Goal: Contribute content

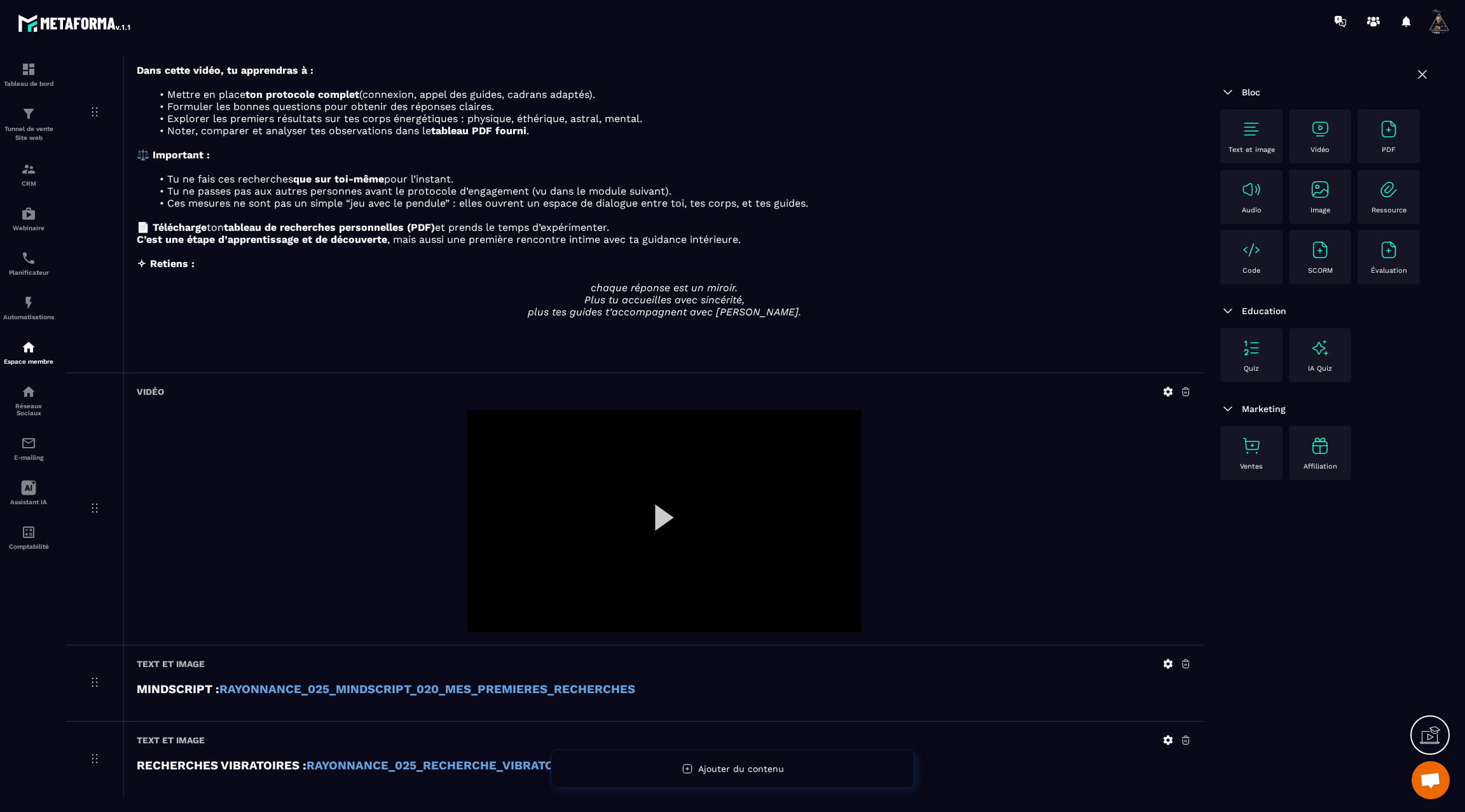
scroll to position [2649, 0]
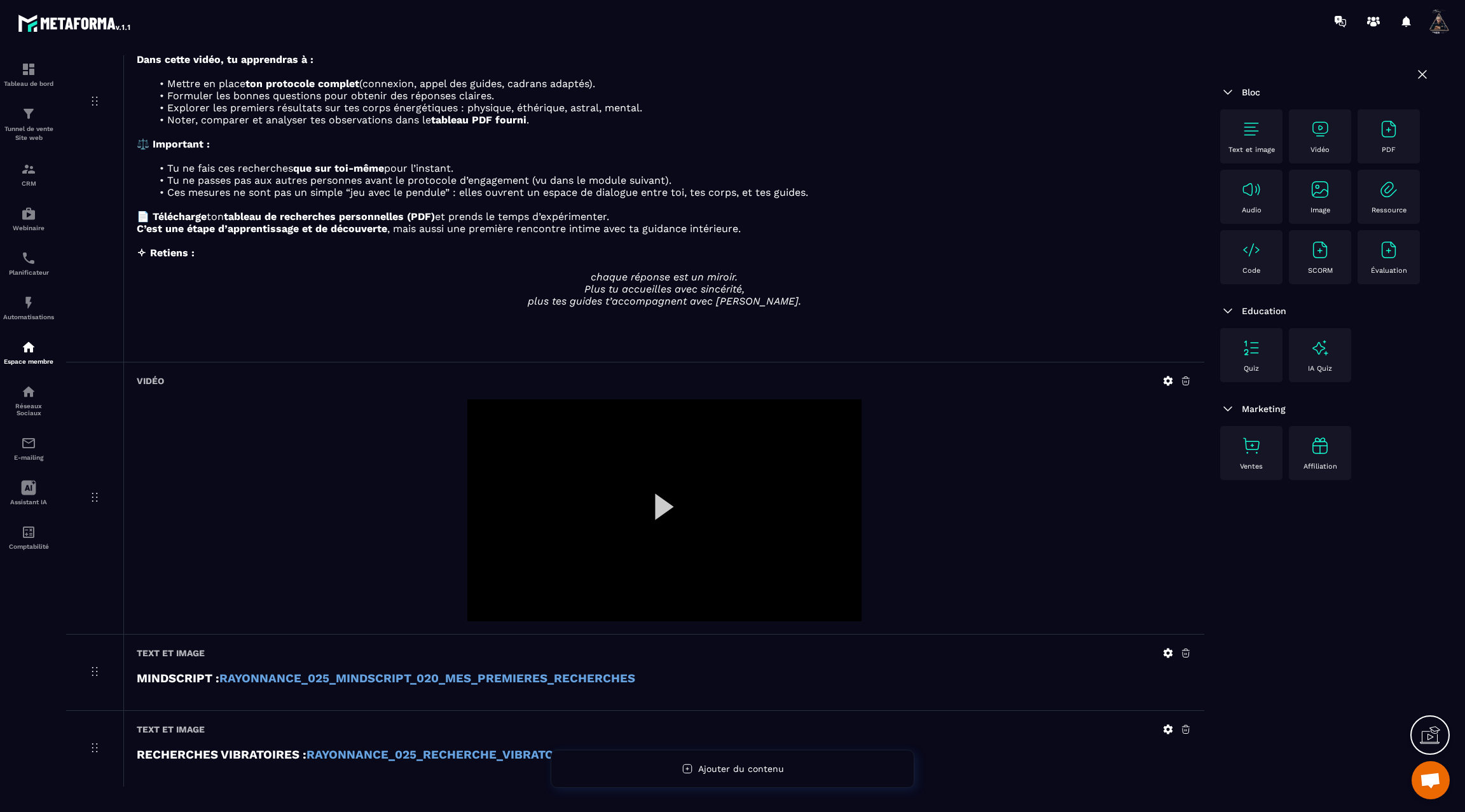
click at [646, 499] on div at bounding box center [664, 510] width 395 height 222
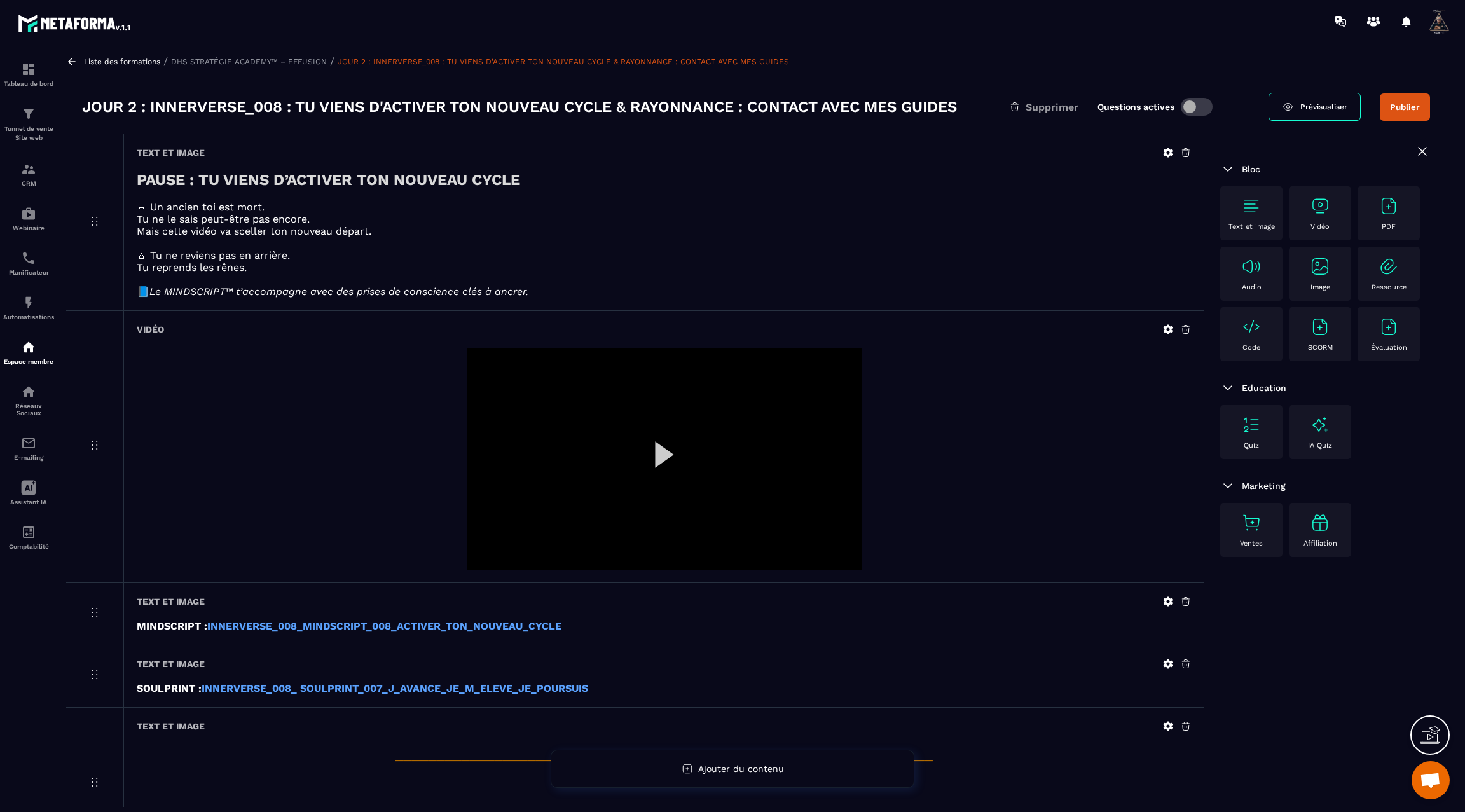
scroll to position [0, 0]
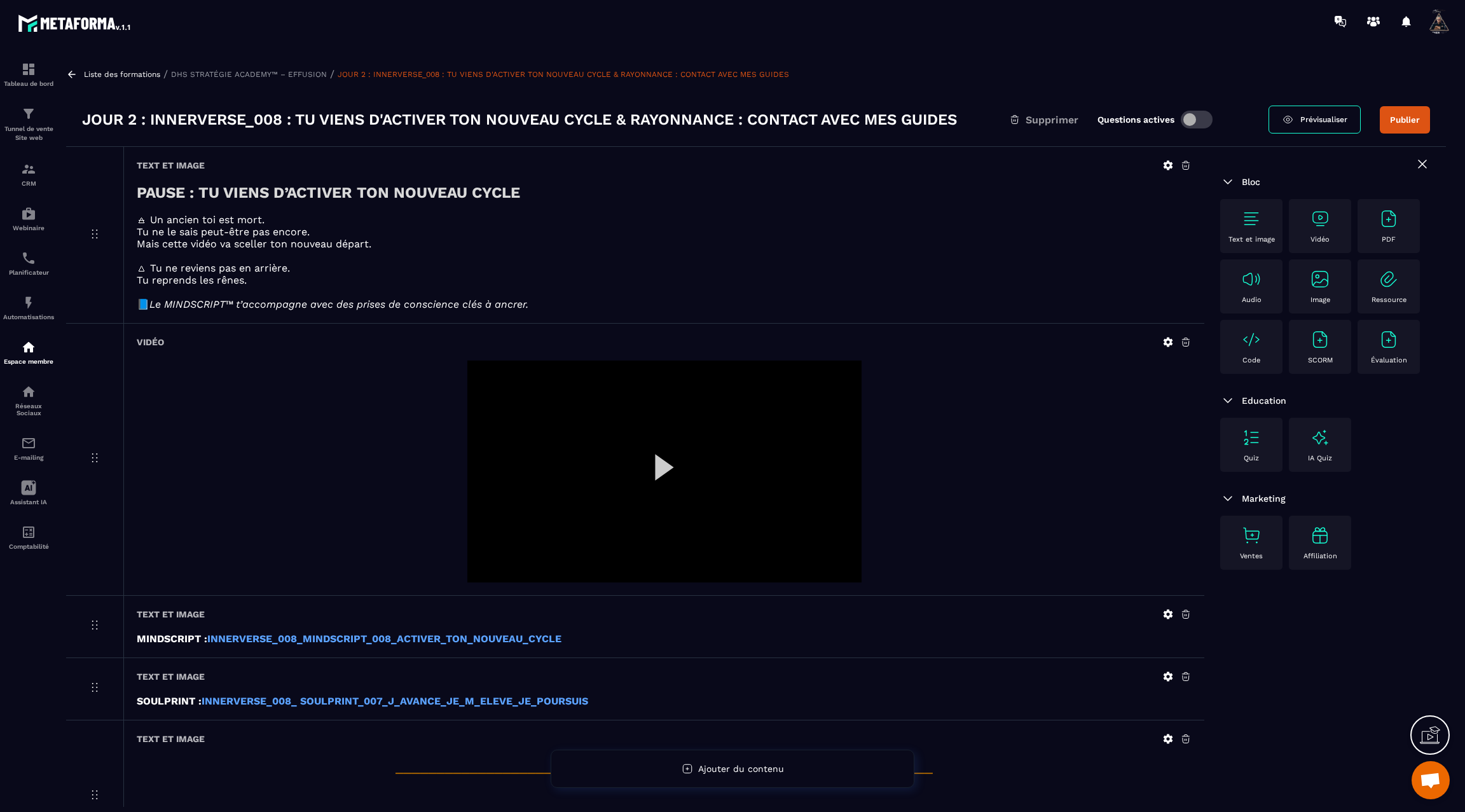
click at [1404, 117] on button "Publier" at bounding box center [1405, 120] width 51 height 28
click at [71, 76] on icon at bounding box center [72, 74] width 11 height 11
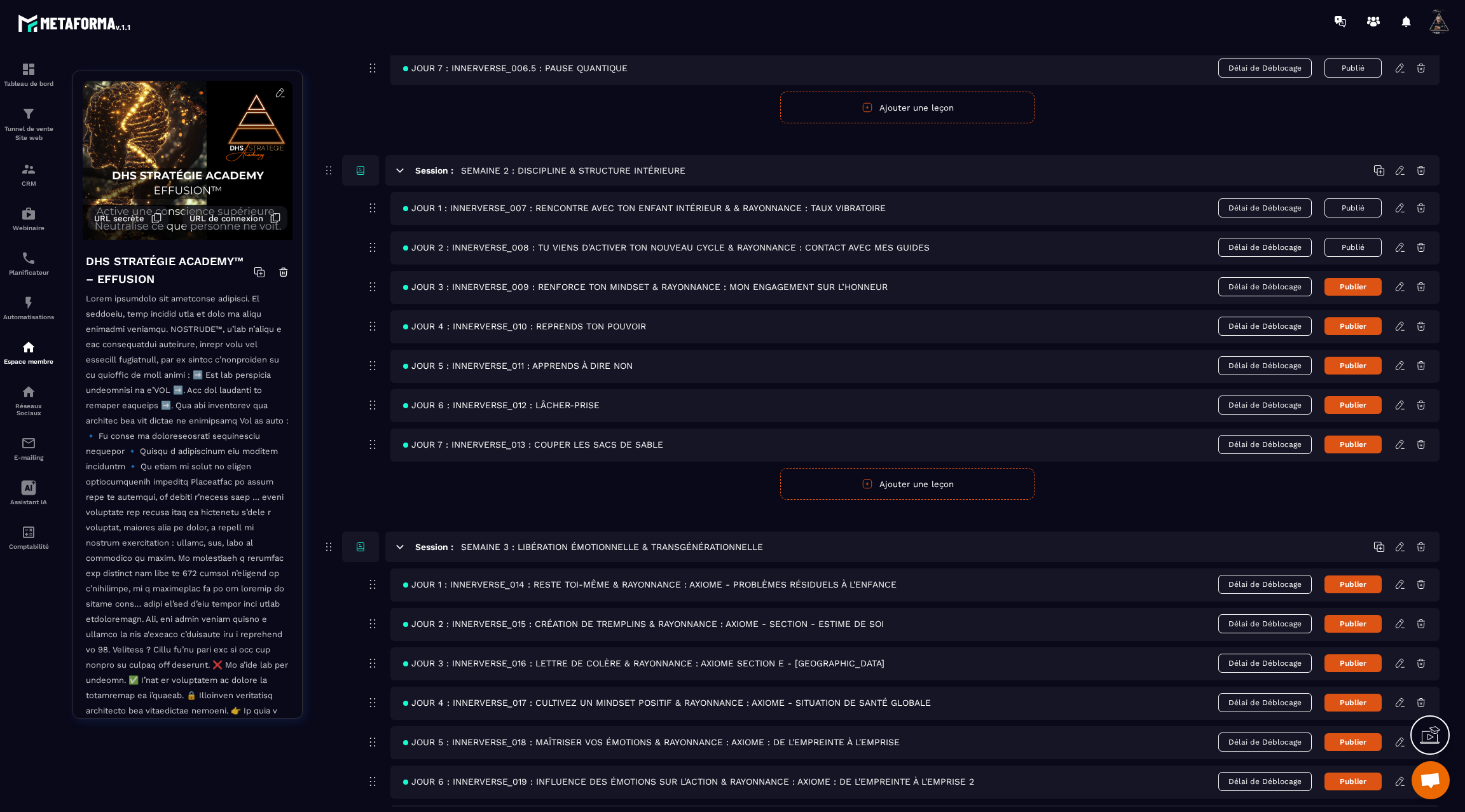
scroll to position [421, 0]
click at [1399, 285] on icon at bounding box center [1399, 287] width 7 height 8
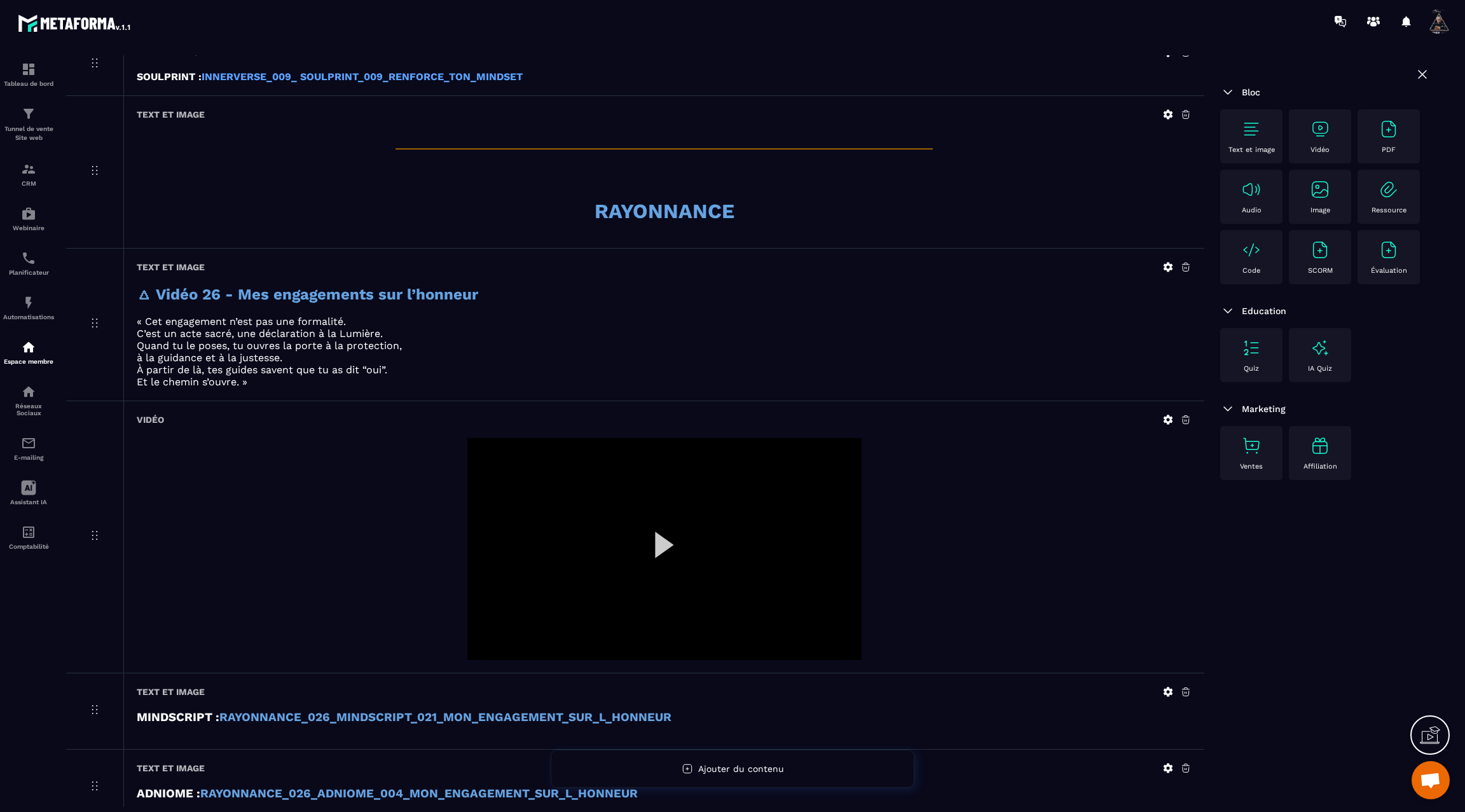
scroll to position [674, 0]
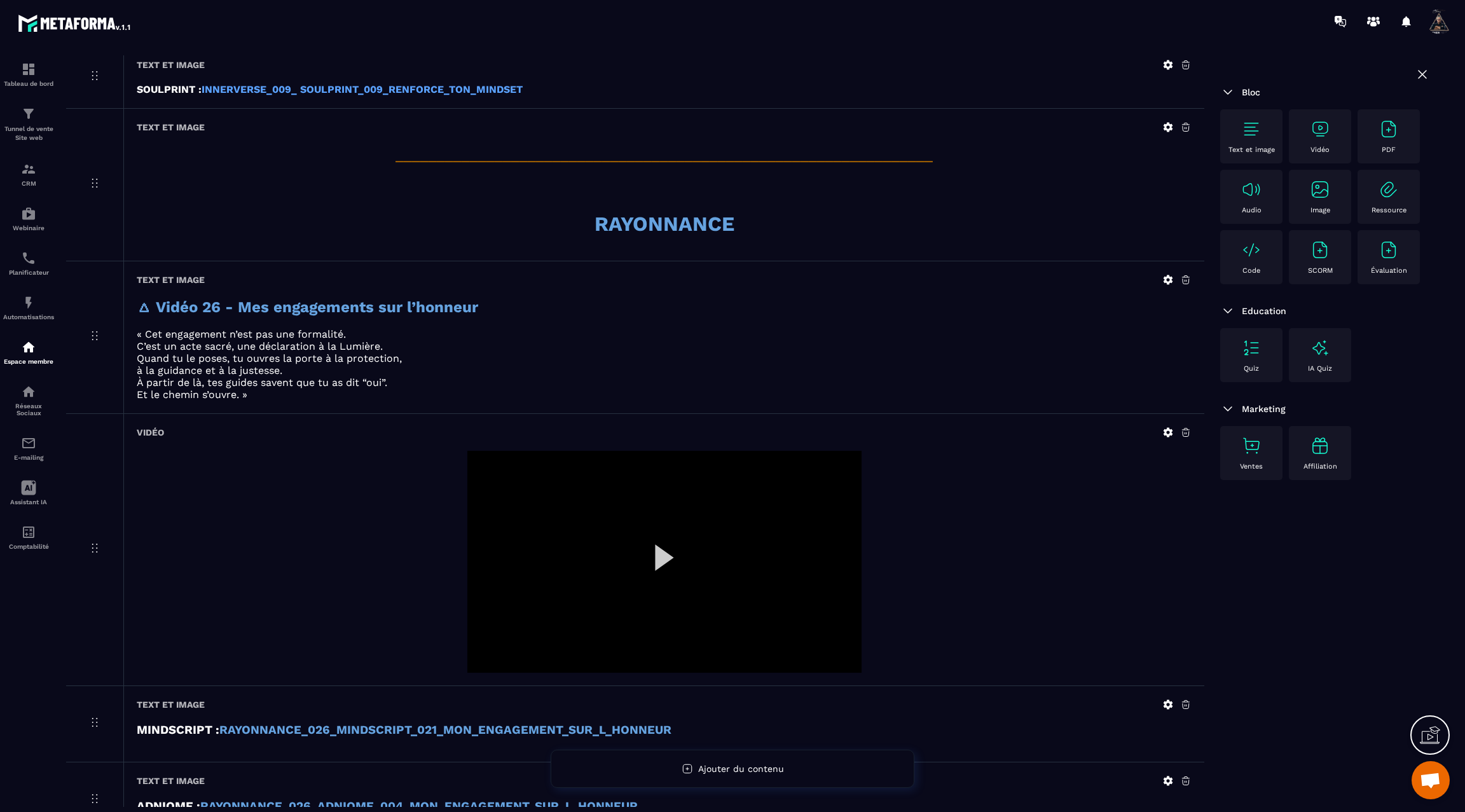
click at [1166, 428] on icon at bounding box center [1168, 432] width 10 height 10
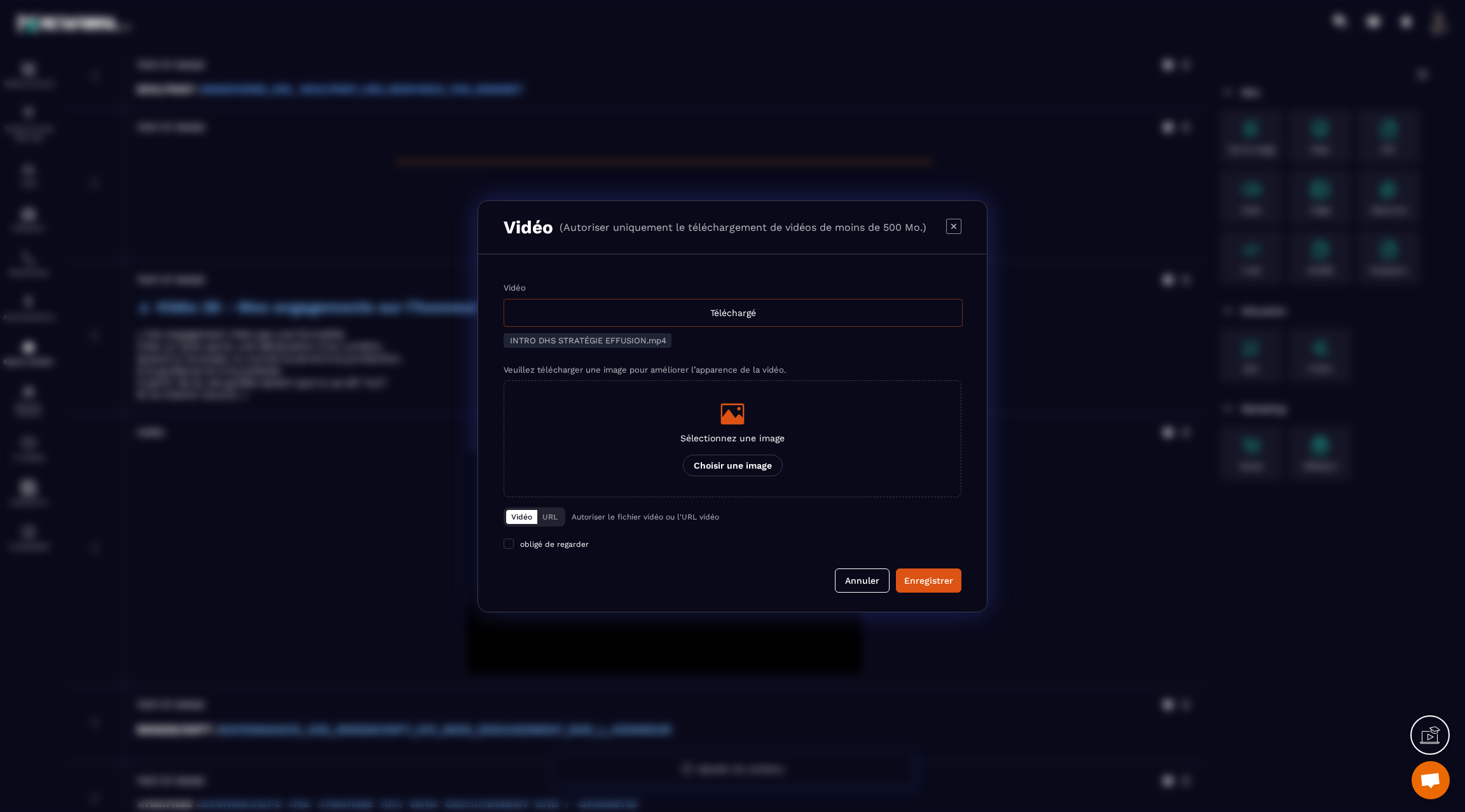
click at [708, 320] on div "Téléchargé" at bounding box center [733, 313] width 459 height 28
click at [0, 0] on input "Vidéo Téléchargé" at bounding box center [0, 0] width 0 height 0
click at [924, 581] on div "Enregistrer" at bounding box center [929, 580] width 49 height 13
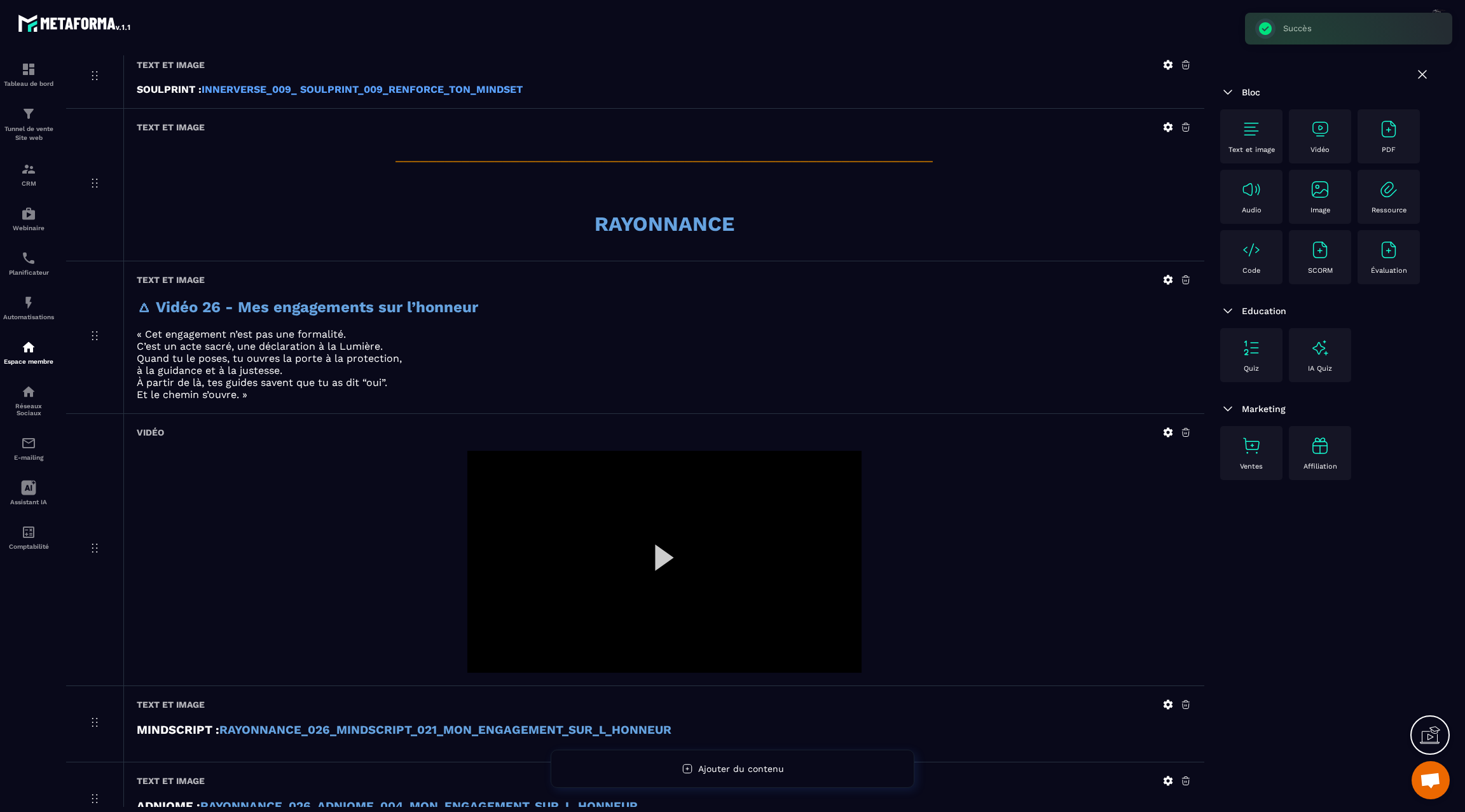
click at [664, 549] on div at bounding box center [664, 562] width 395 height 222
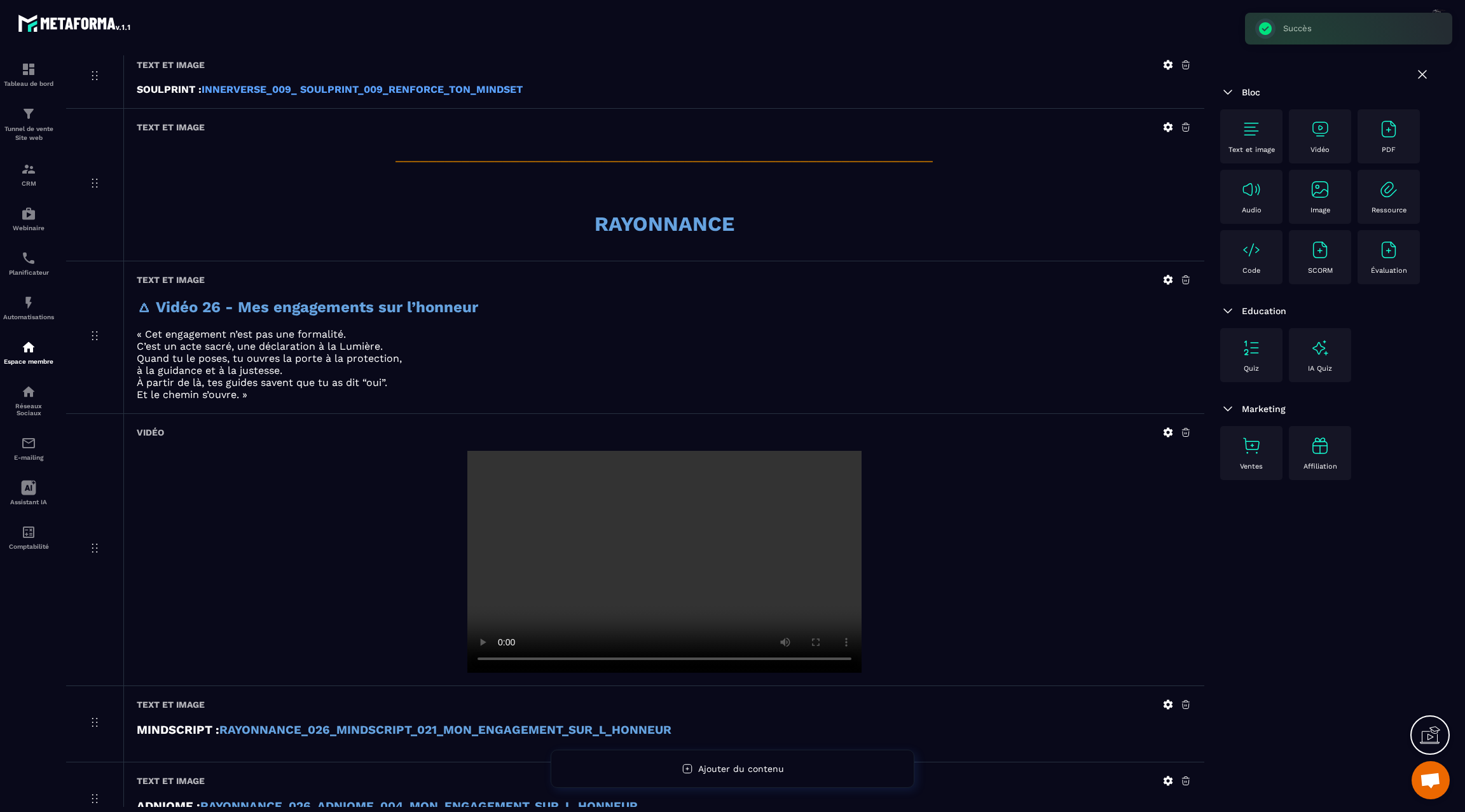
click at [664, 549] on video at bounding box center [664, 562] width 395 height 222
